Goal: Information Seeking & Learning: Learn about a topic

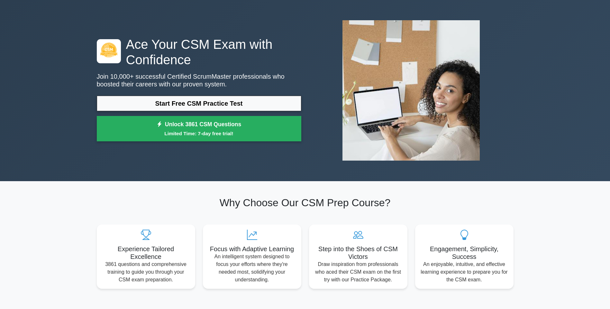
scroll to position [32, 0]
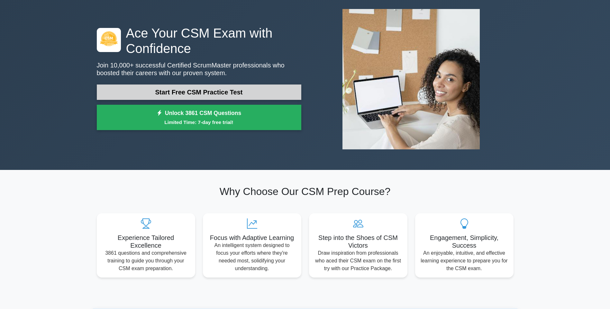
click at [196, 91] on link "Start Free CSM Practice Test" at bounding box center [199, 92] width 204 height 15
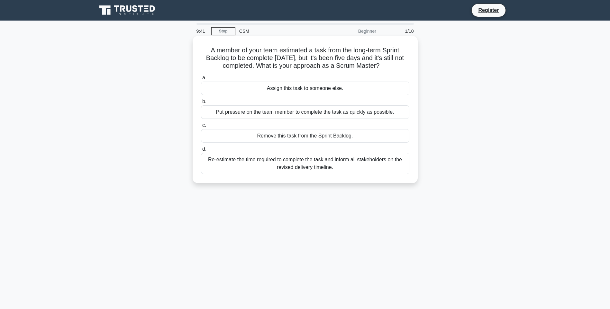
click at [279, 91] on div "Assign this task to someone else." at bounding box center [305, 89] width 208 height 14
click at [201, 80] on input "a. Assign this task to someone else." at bounding box center [201, 78] width 0 height 4
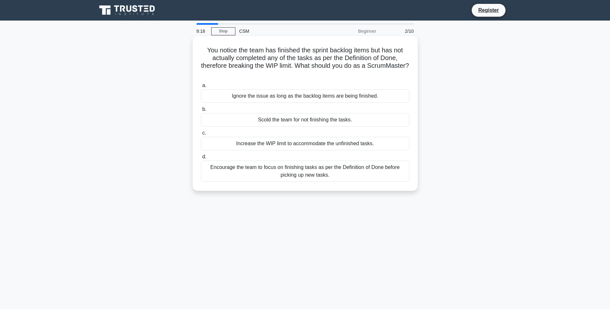
click at [294, 174] on div "Encourage the team to focus on finishing tasks as per the Definition of Done be…" at bounding box center [305, 171] width 208 height 21
click at [201, 159] on input "d. Encourage the team to focus on finishing tasks as per the Definition of Done…" at bounding box center [201, 157] width 0 height 4
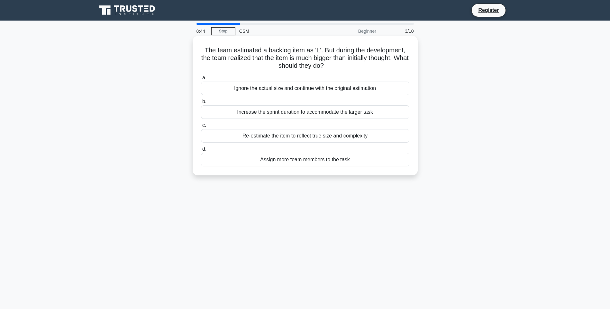
click at [297, 136] on div "Re-estimate the item to reflect true size and complexity" at bounding box center [305, 136] width 208 height 14
click at [201, 128] on input "c. Re-estimate the item to reflect true size and complexity" at bounding box center [201, 125] width 0 height 4
